Goal: Task Accomplishment & Management: Complete application form

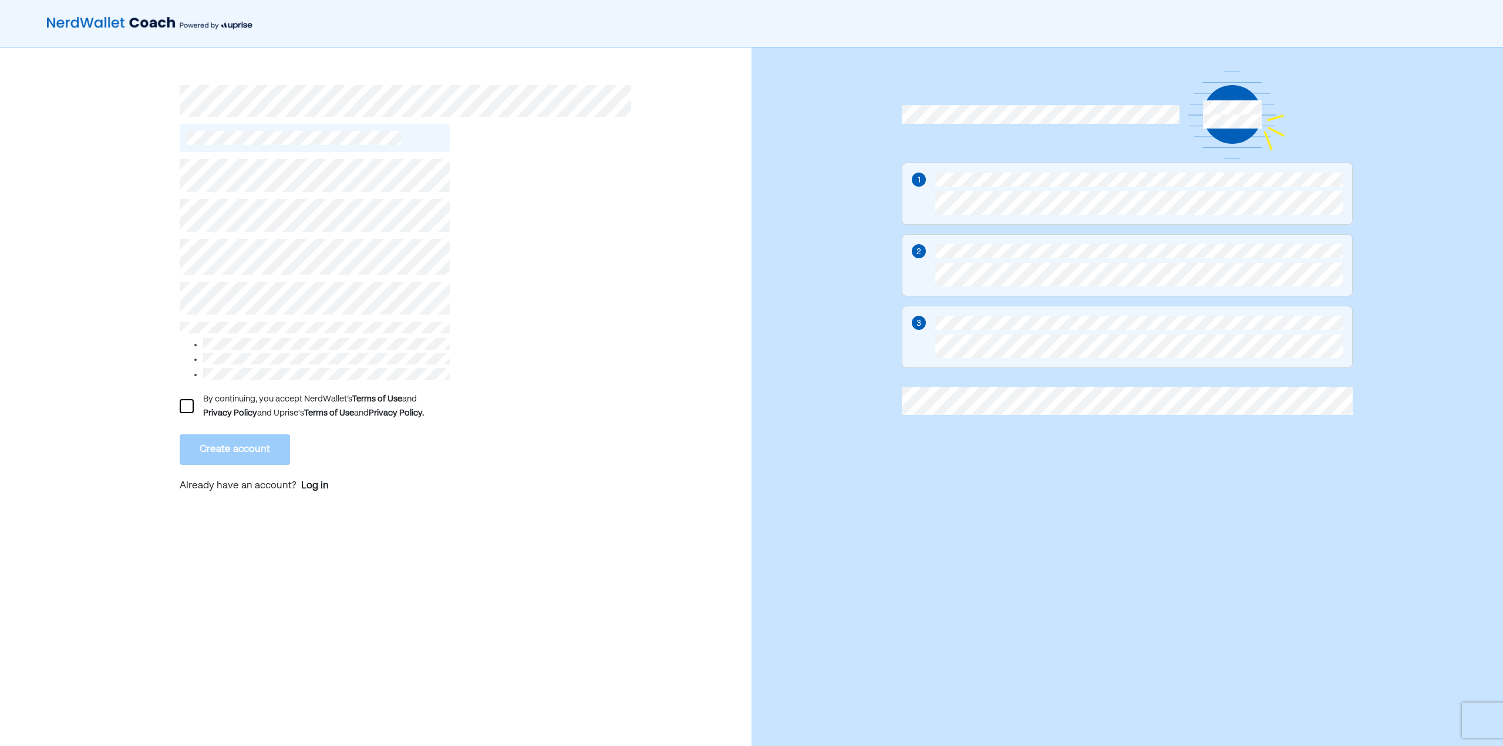
click at [189, 399] on div at bounding box center [187, 406] width 14 height 14
click at [230, 446] on button "Create account" at bounding box center [235, 449] width 110 height 31
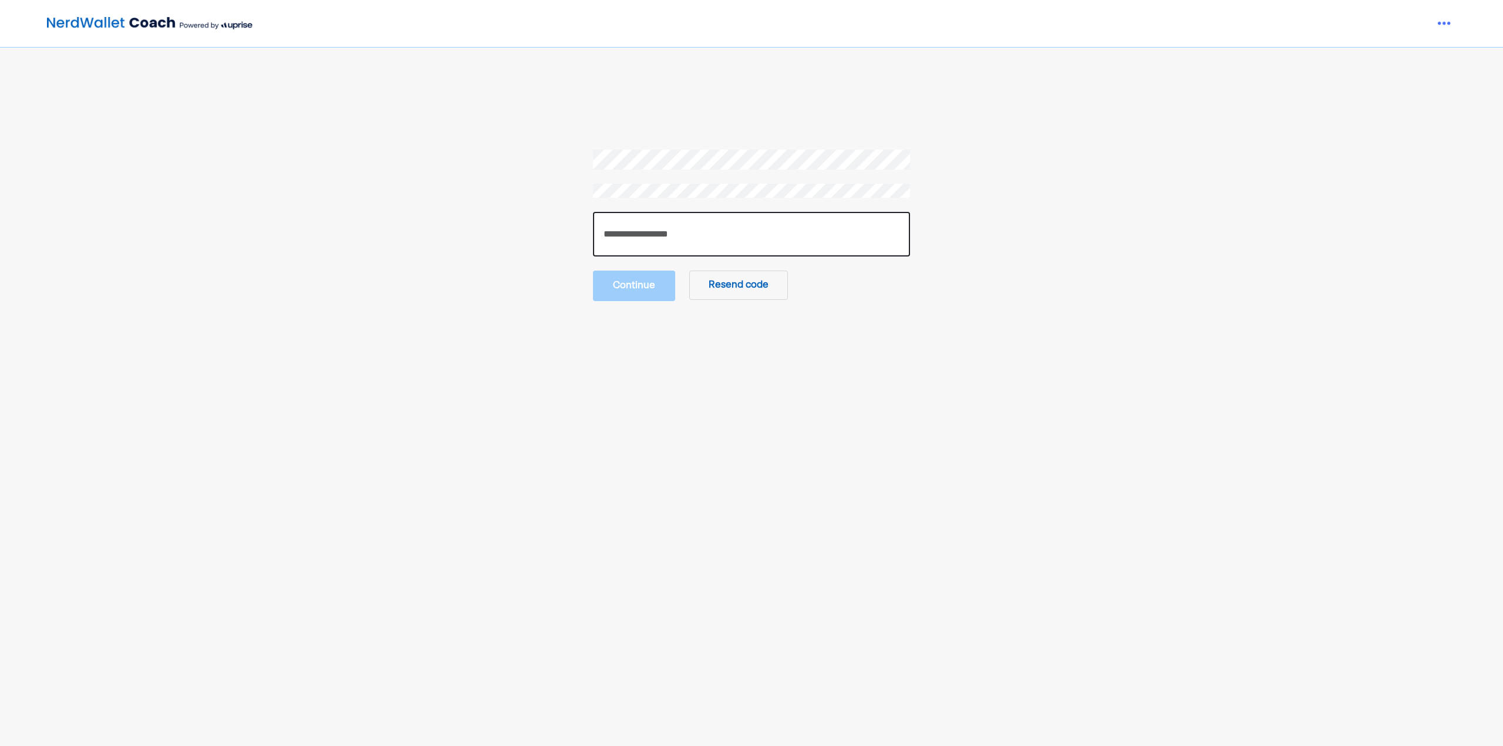
click at [721, 229] on input "number" at bounding box center [751, 234] width 317 height 45
click at [691, 225] on input "number" at bounding box center [751, 234] width 317 height 45
type input "******"
click at [635, 292] on button "Continue" at bounding box center [634, 284] width 82 height 31
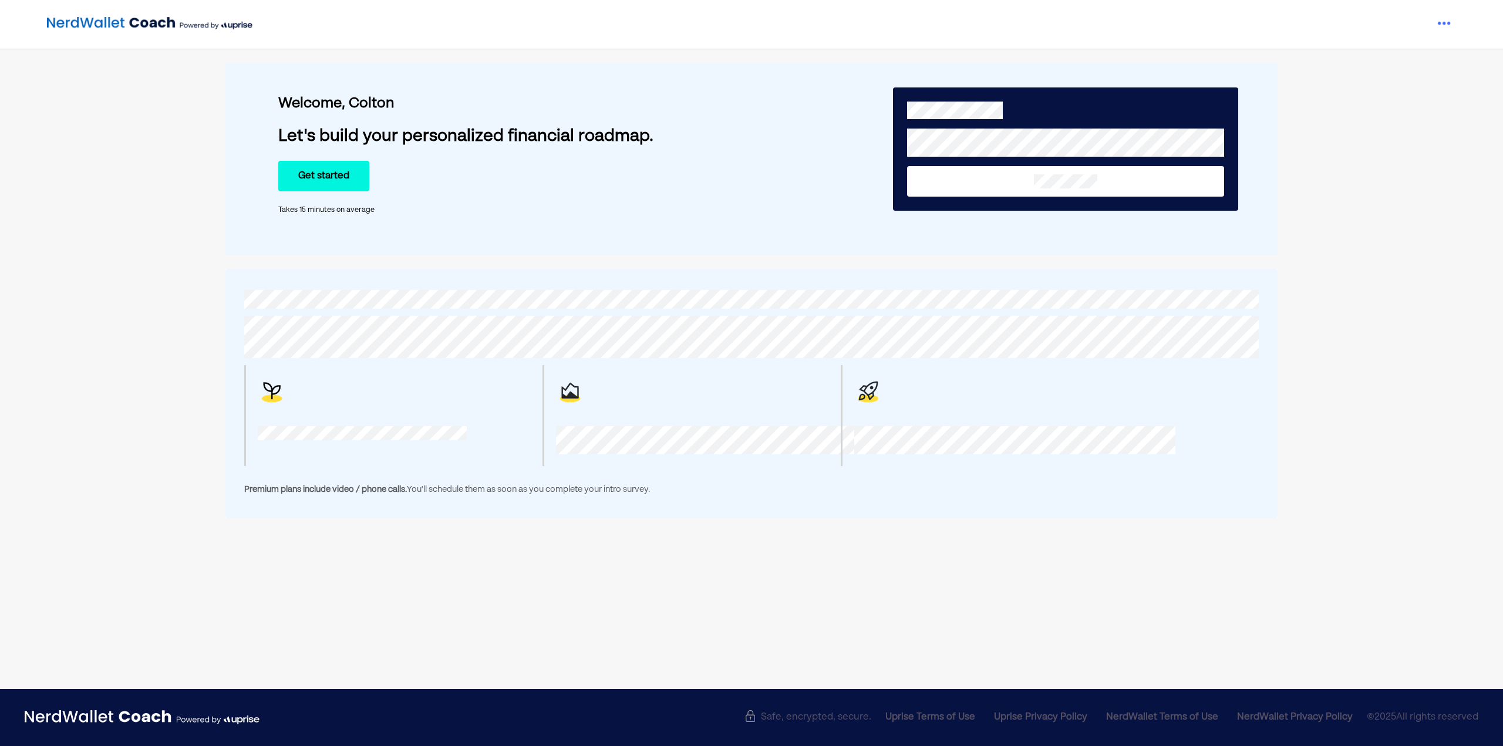
click at [642, 219] on div "Welcome, [PERSON_NAME] Let's build your personalized financial roadmap. Get sta…" at bounding box center [524, 151] width 493 height 163
click at [332, 173] on button "Get started" at bounding box center [323, 176] width 91 height 31
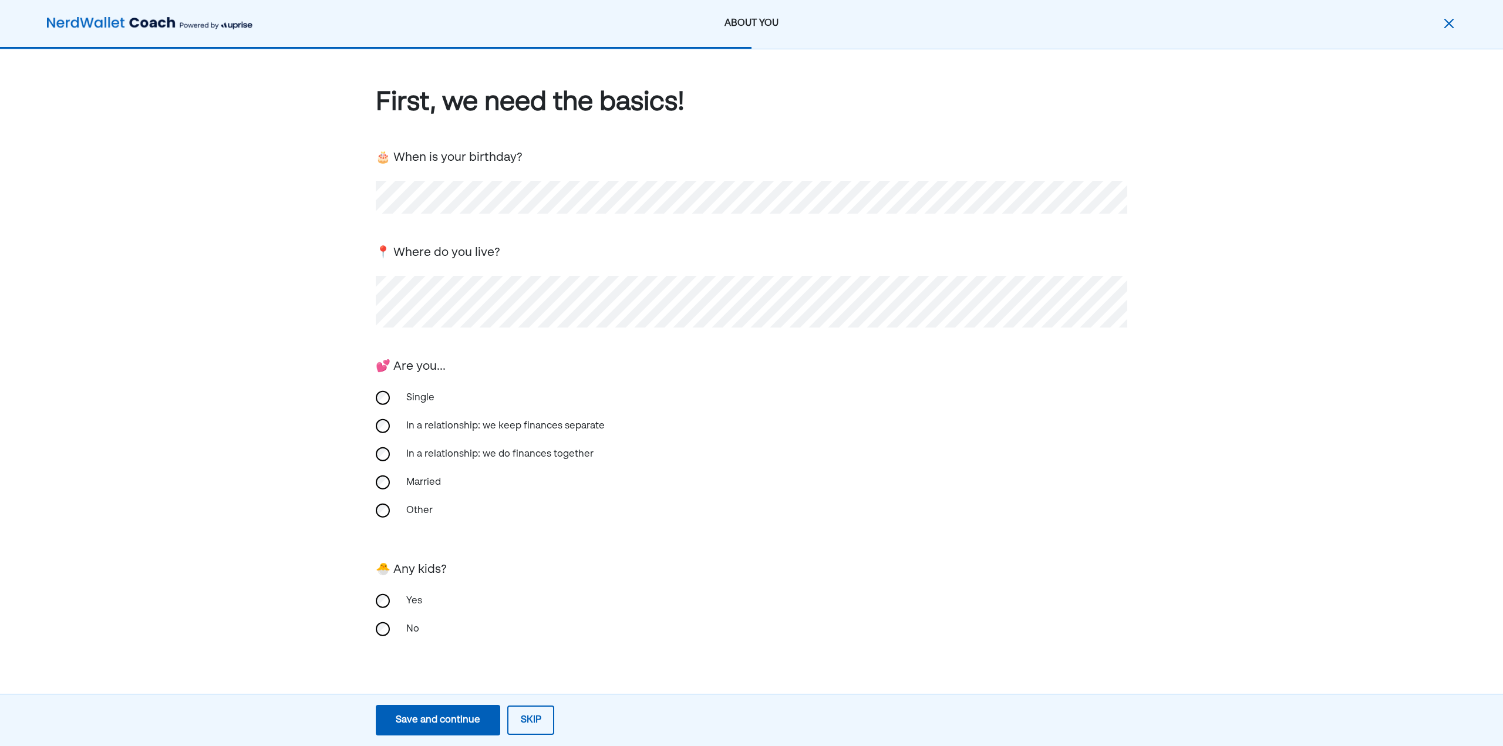
click at [523, 276] on div "📍 Where do you live?" at bounding box center [751, 285] width 751 height 86
click at [410, 389] on div "Single" at bounding box center [457, 398] width 117 height 28
click at [402, 628] on div "No" at bounding box center [457, 629] width 117 height 28
click at [464, 726] on div "Save and continue" at bounding box center [438, 720] width 85 height 14
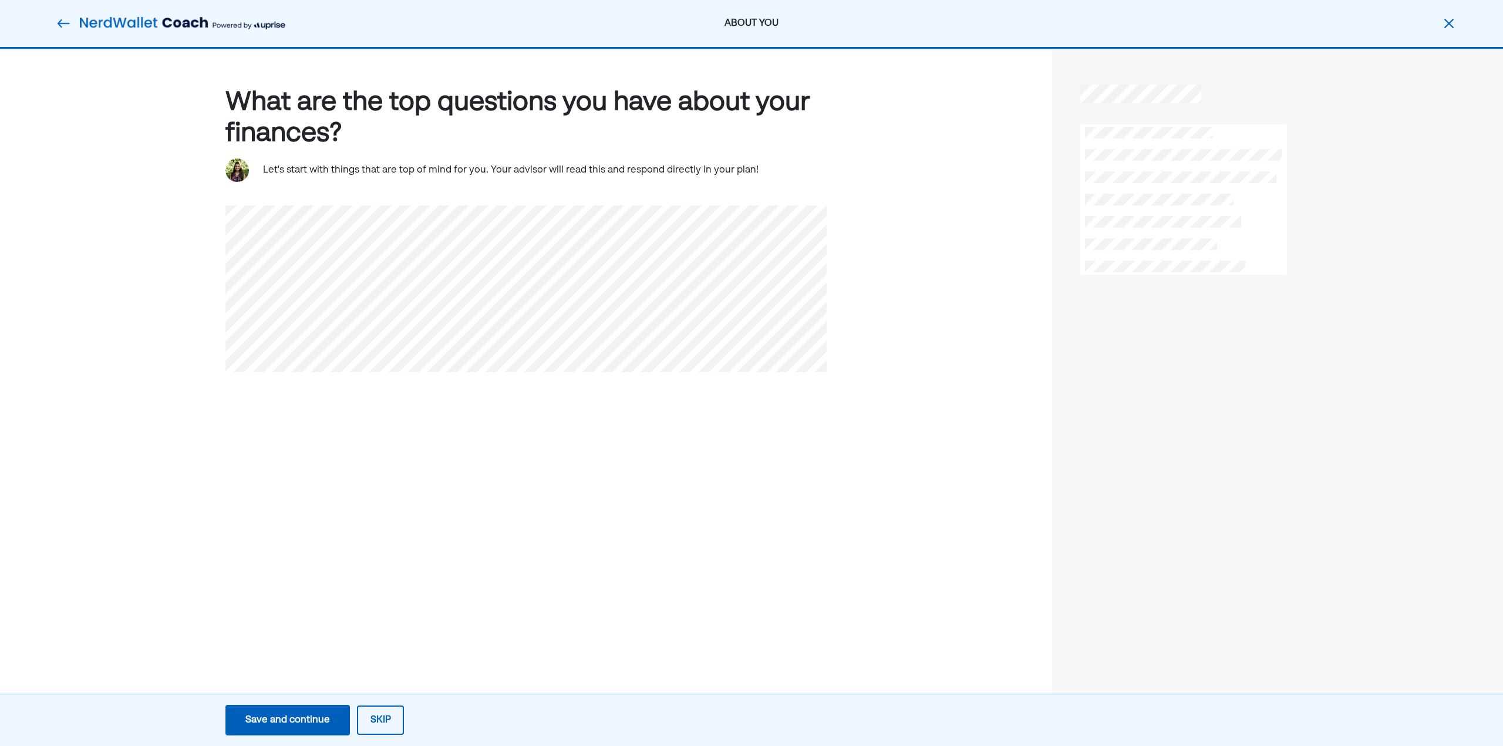
click at [289, 720] on div "Save and continue" at bounding box center [287, 720] width 85 height 14
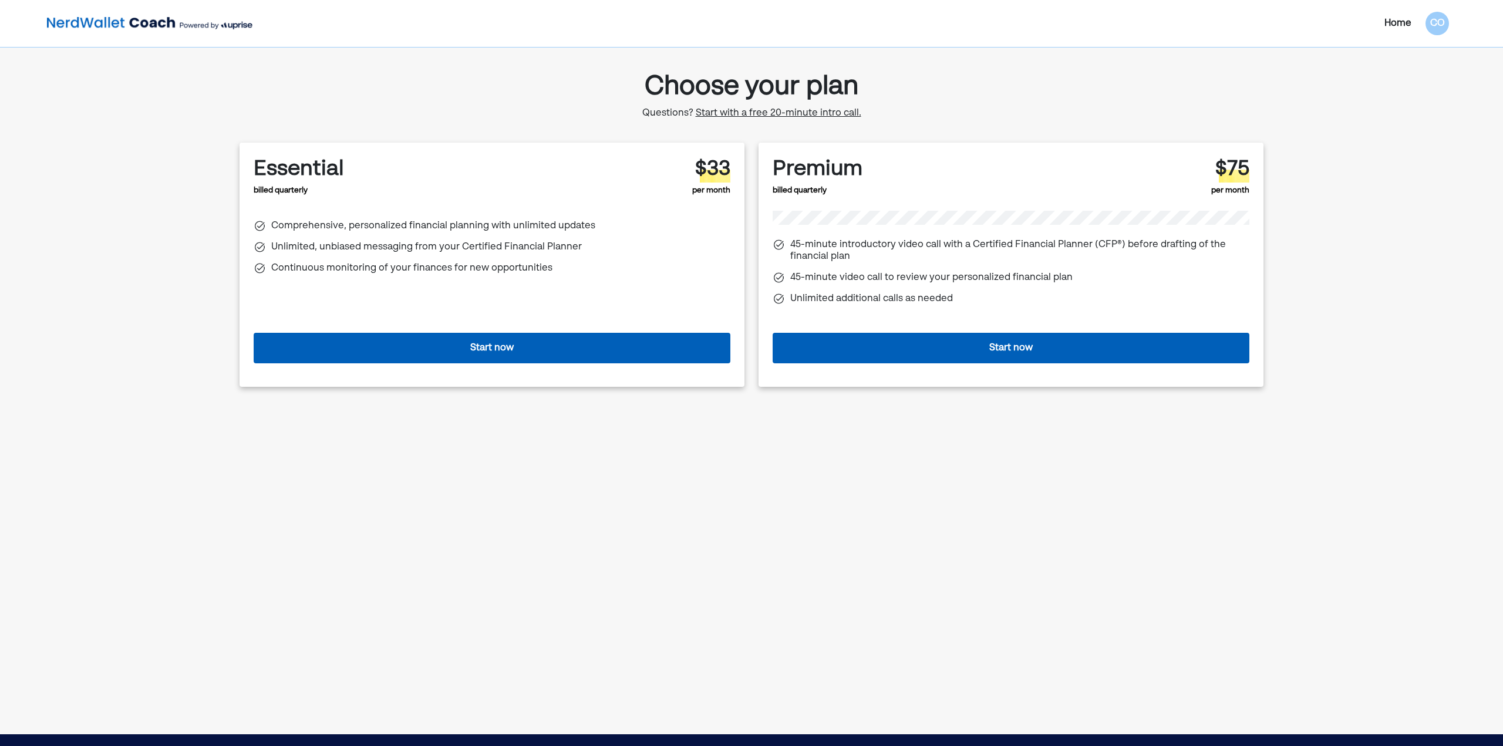
click at [818, 114] on span "Start with a free 20-minute intro call." at bounding box center [779, 113] width 166 height 9
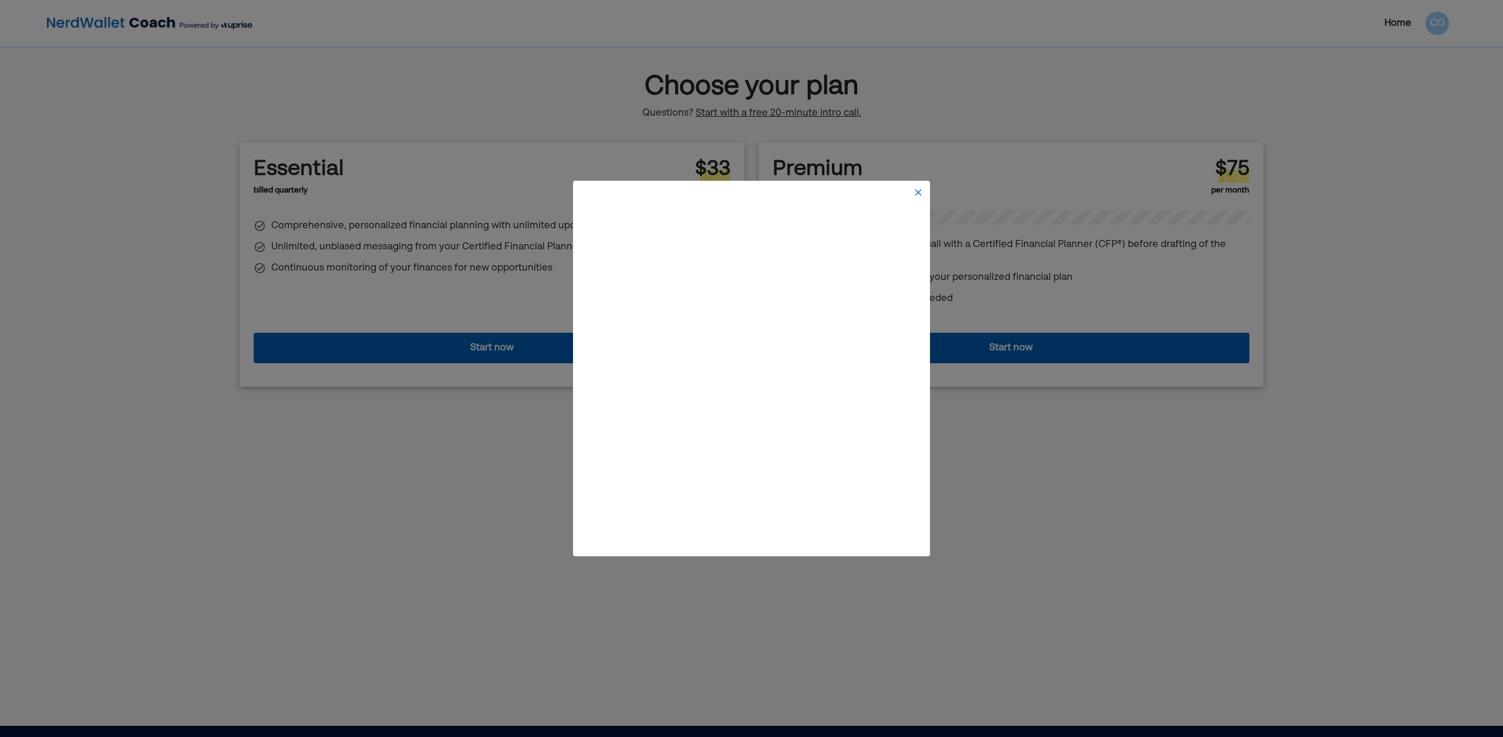
click at [916, 194] on img at bounding box center [917, 192] width 9 height 9
